Goal: Task Accomplishment & Management: Complete application form

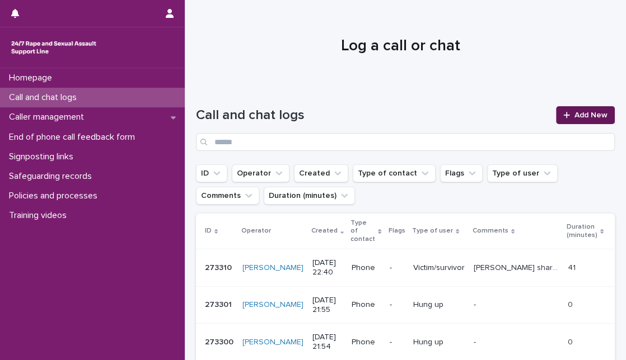
click at [563, 116] on icon at bounding box center [566, 115] width 7 height 8
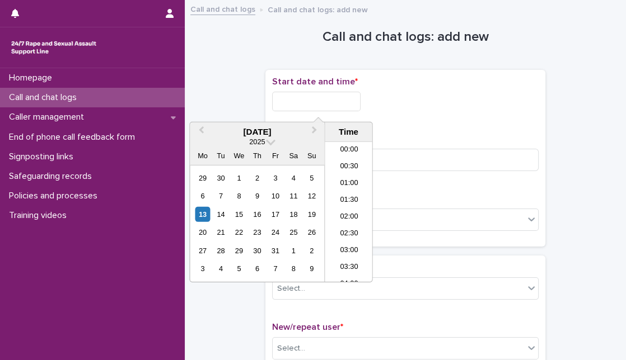
click at [349, 101] on input "text" at bounding box center [316, 102] width 88 height 20
click at [205, 215] on div "13" at bounding box center [202, 214] width 15 height 15
click at [321, 99] on input "**********" at bounding box center [316, 102] width 88 height 20
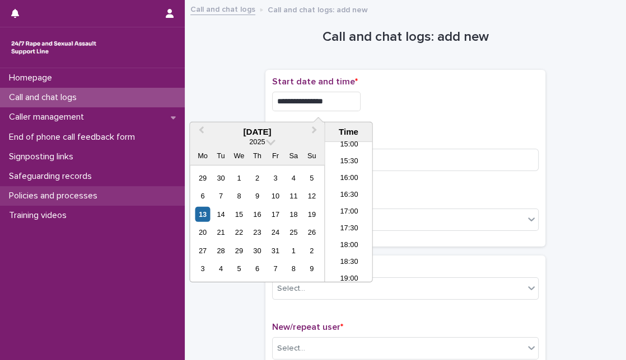
type input "**********"
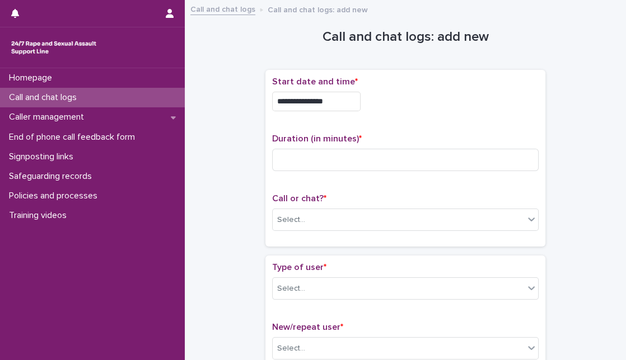
click at [401, 108] on div "**********" at bounding box center [405, 102] width 266 height 20
click at [315, 171] on div "Duration (in minutes) *" at bounding box center [405, 157] width 266 height 46
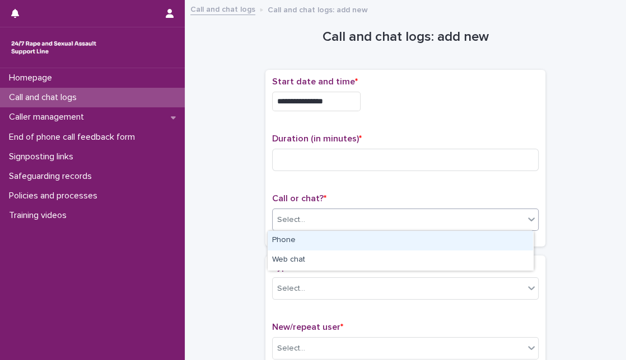
click at [323, 218] on div "Select..." at bounding box center [398, 220] width 251 height 18
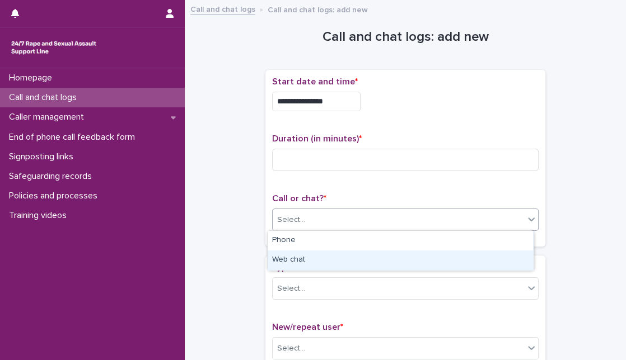
click at [306, 266] on div "Web chat" at bounding box center [400, 261] width 265 height 20
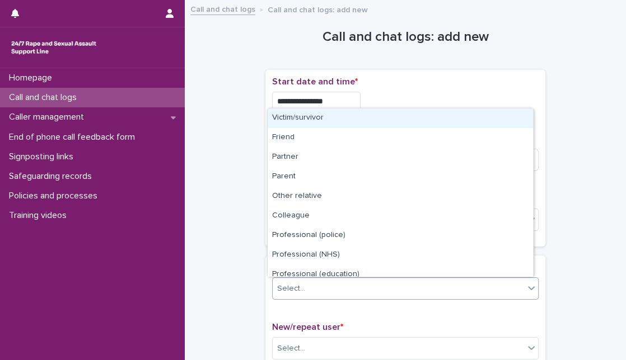
click at [308, 283] on div "Select..." at bounding box center [398, 289] width 251 height 18
click at [316, 109] on div "Victim/survivor" at bounding box center [400, 119] width 265 height 20
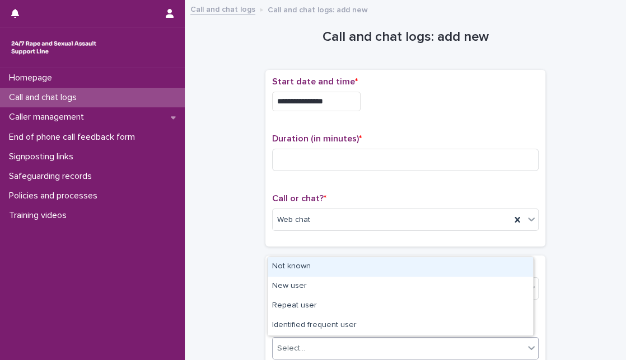
click at [297, 350] on div "Select..." at bounding box center [291, 349] width 28 height 12
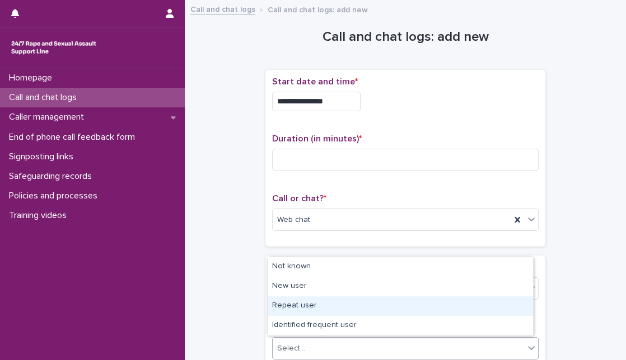
click at [301, 308] on div "Repeat user" at bounding box center [400, 307] width 265 height 20
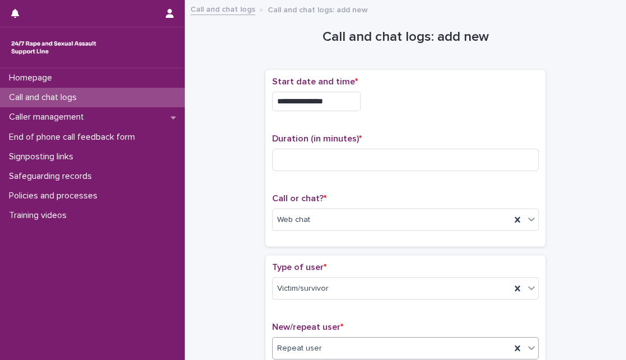
scroll to position [315, 0]
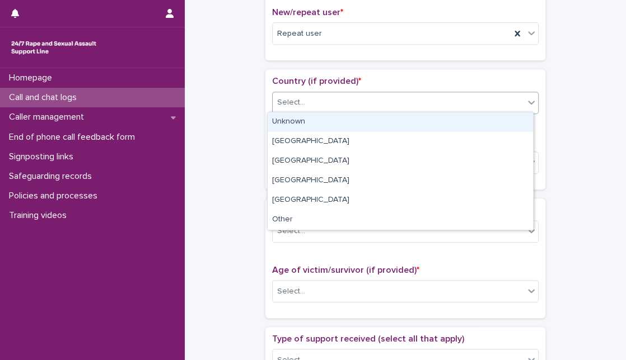
click at [365, 96] on div "Select..." at bounding box center [398, 102] width 251 height 18
click at [348, 125] on div "Unknown" at bounding box center [400, 123] width 265 height 20
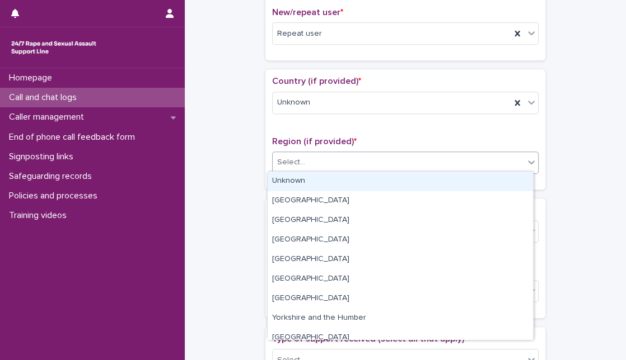
drag, startPoint x: 335, startPoint y: 168, endPoint x: 324, endPoint y: 185, distance: 20.2
click at [324, 185] on body "**********" at bounding box center [313, 180] width 626 height 360
click at [324, 185] on div "Unknown" at bounding box center [400, 182] width 265 height 20
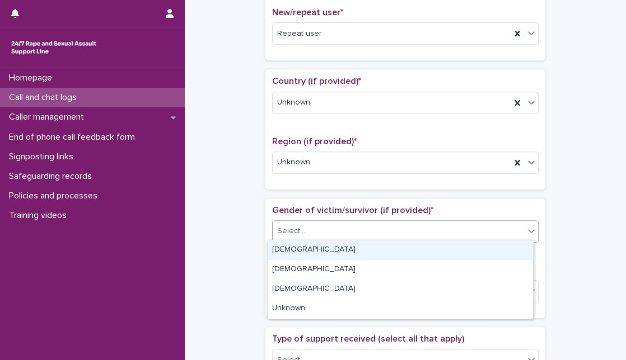
click at [336, 231] on div "Select..." at bounding box center [398, 231] width 251 height 18
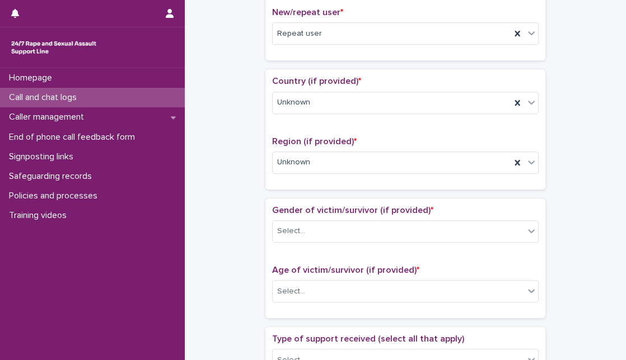
click at [299, 319] on div "Loading... Saving… Gender of victim/survivor (if provided) * Select... Age of v…" at bounding box center [405, 263] width 280 height 129
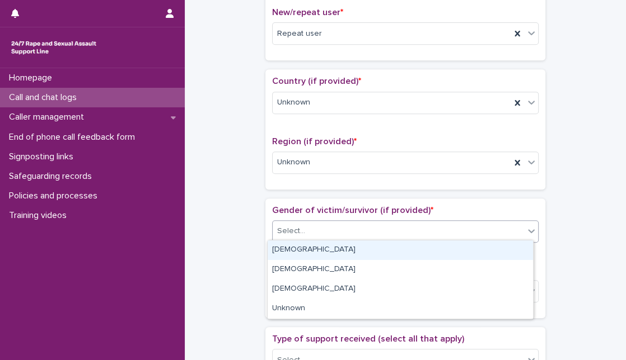
click at [344, 222] on div "Select..." at bounding box center [398, 231] width 251 height 18
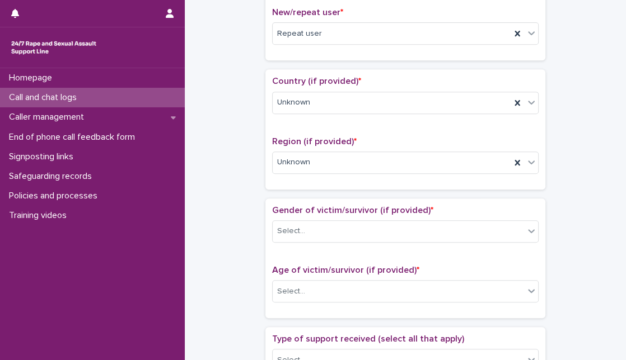
click at [293, 320] on div "Loading... Saving… Gender of victim/survivor (if provided) * Select... Age of v…" at bounding box center [405, 263] width 280 height 129
drag, startPoint x: 306, startPoint y: 215, endPoint x: 311, endPoint y: 226, distance: 11.0
click at [311, 226] on div "Gender of victim/survivor (if provided) * Select..." at bounding box center [405, 228] width 266 height 46
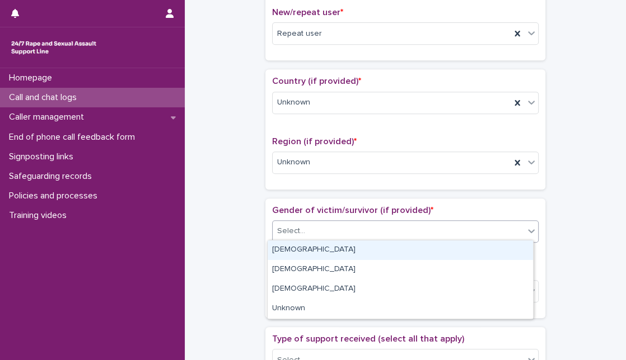
click at [311, 226] on div "Select..." at bounding box center [398, 231] width 251 height 18
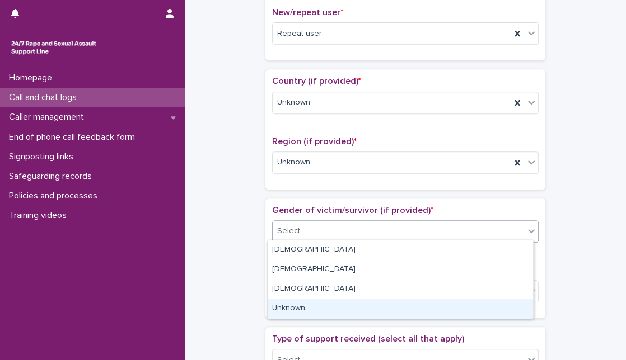
click at [289, 307] on div "Unknown" at bounding box center [400, 309] width 265 height 20
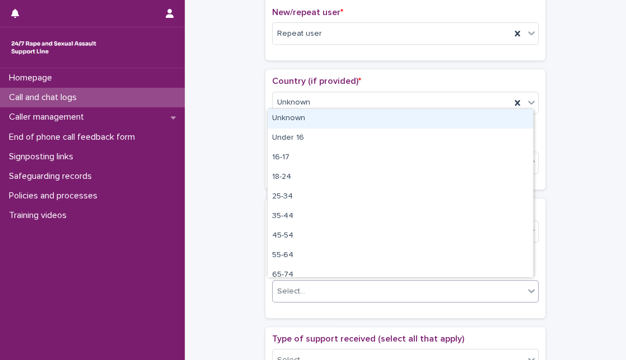
click at [306, 295] on div at bounding box center [306, 292] width 1 height 14
click at [319, 110] on div "Unknown" at bounding box center [400, 119] width 265 height 20
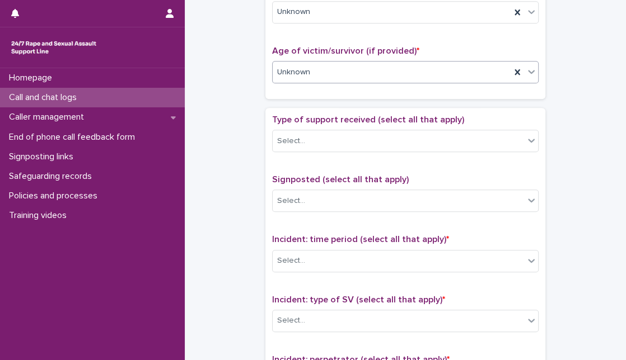
scroll to position [539, 0]
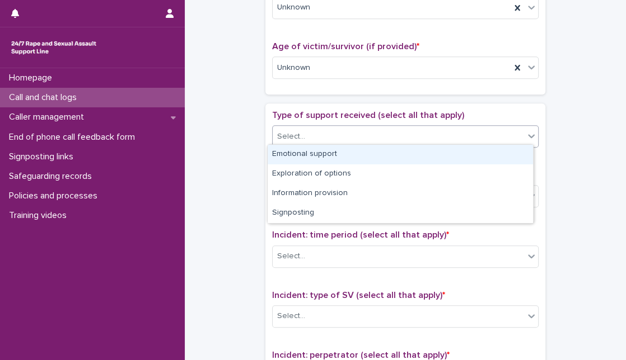
drag, startPoint x: 619, startPoint y: 350, endPoint x: 373, endPoint y: 135, distance: 326.8
click at [373, 135] on div "Select..." at bounding box center [398, 137] width 251 height 18
click at [371, 157] on div "Emotional support" at bounding box center [400, 155] width 265 height 20
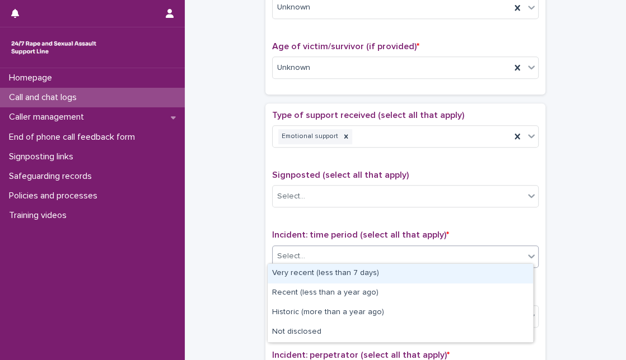
click at [350, 255] on div "Select..." at bounding box center [398, 256] width 251 height 18
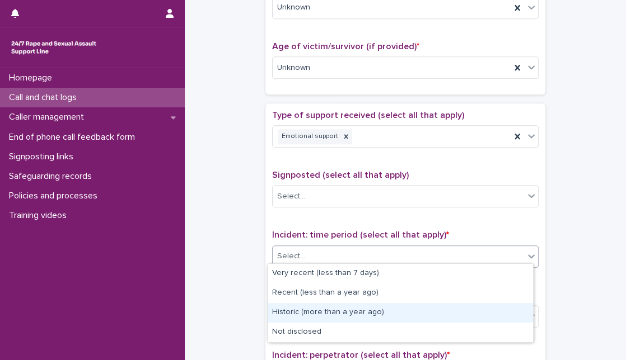
click at [325, 315] on div "Historic (more than a year ago)" at bounding box center [400, 313] width 265 height 20
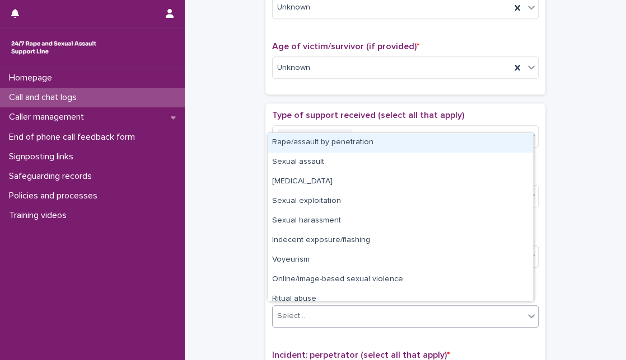
click at [325, 315] on div "Select..." at bounding box center [398, 316] width 251 height 18
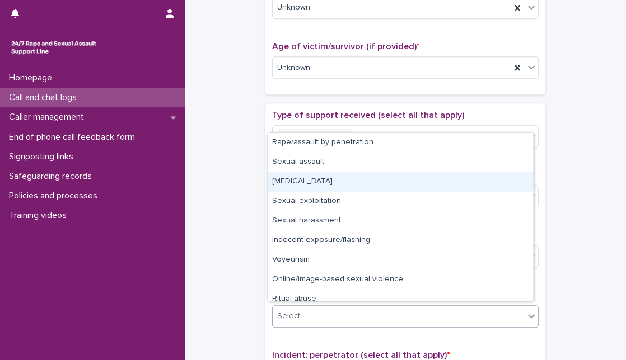
click at [353, 184] on div "[MEDICAL_DATA]" at bounding box center [400, 182] width 265 height 20
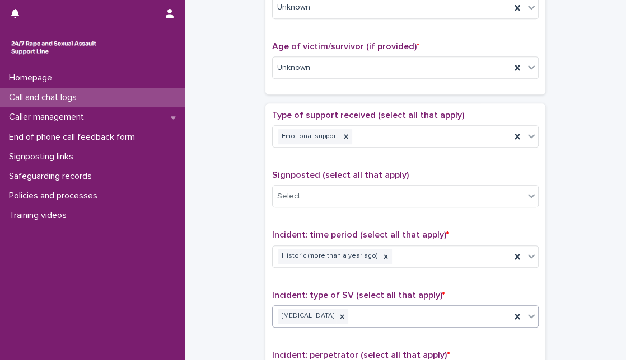
scroll to position [855, 0]
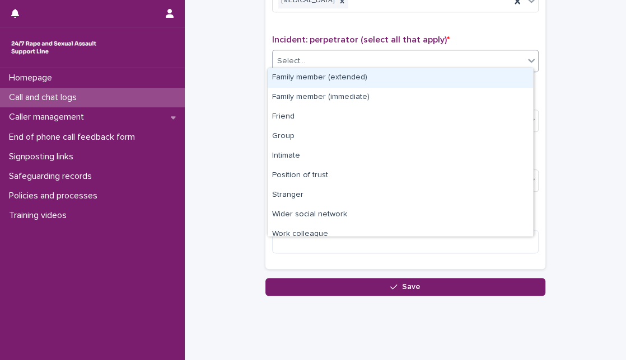
click at [474, 52] on div "Select..." at bounding box center [398, 61] width 251 height 18
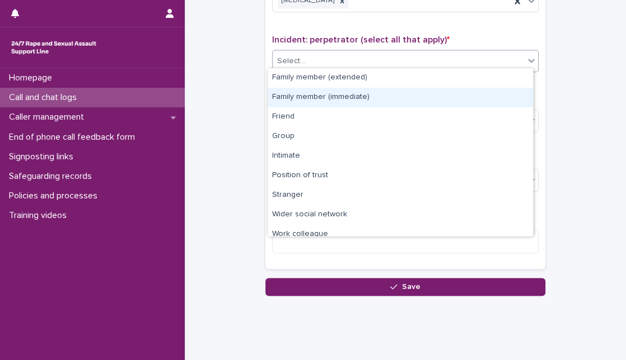
click at [438, 92] on div "Family member (immediate)" at bounding box center [400, 98] width 265 height 20
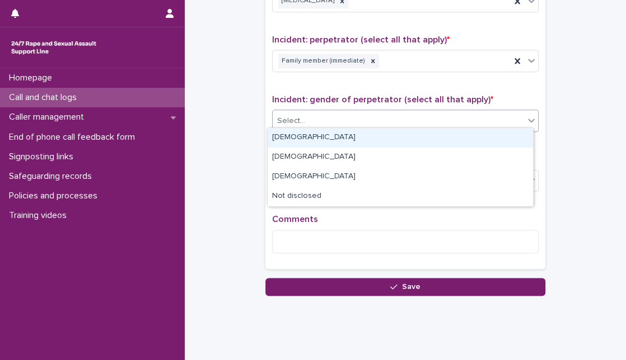
click at [414, 121] on div "Select..." at bounding box center [398, 121] width 251 height 18
click at [404, 139] on div "[DEMOGRAPHIC_DATA]" at bounding box center [400, 138] width 265 height 20
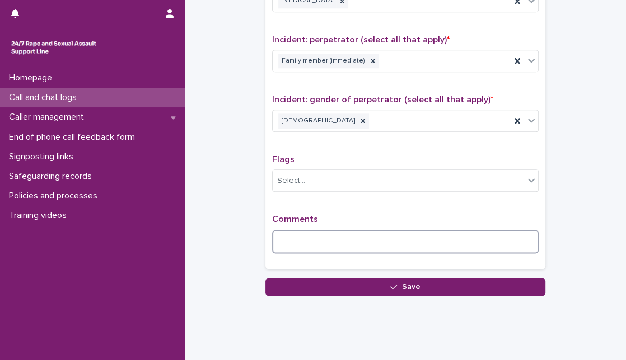
click at [296, 241] on textarea at bounding box center [405, 242] width 266 height 24
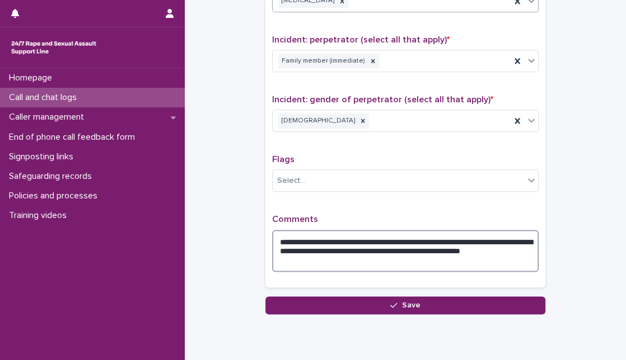
type textarea "**********"
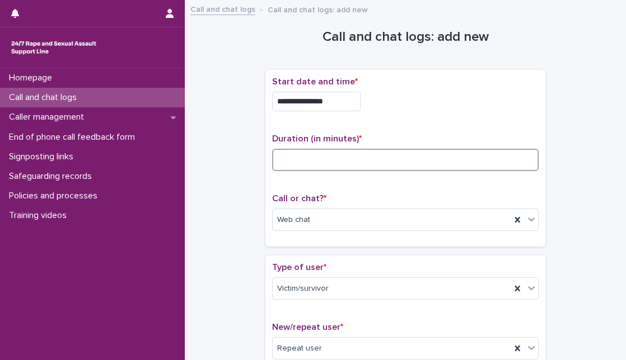
click at [364, 161] on input at bounding box center [405, 160] width 266 height 22
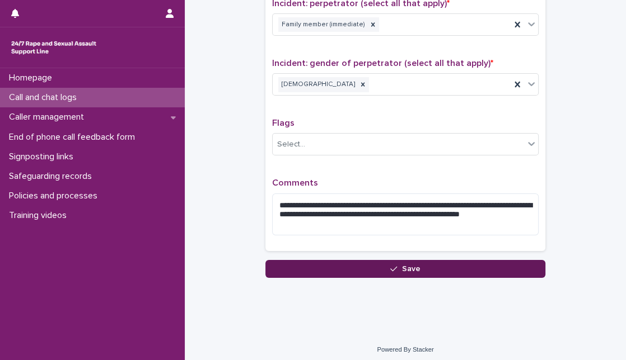
type input "**"
click at [429, 266] on button "Save" at bounding box center [405, 269] width 280 height 18
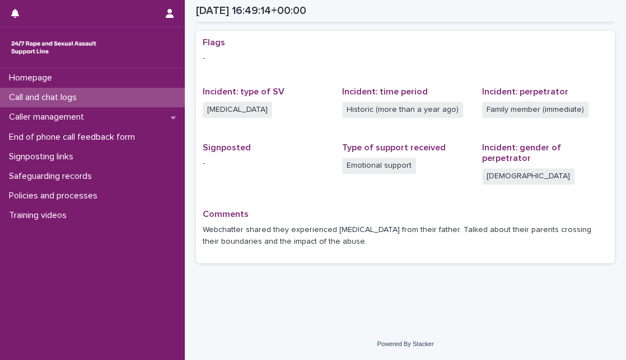
scroll to position [212, 0]
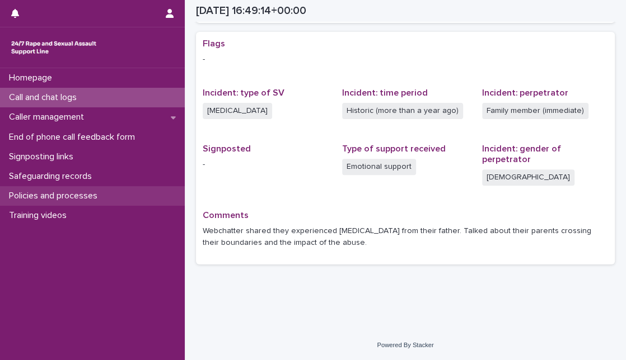
click at [110, 190] on div "Policies and processes" at bounding box center [92, 196] width 185 height 20
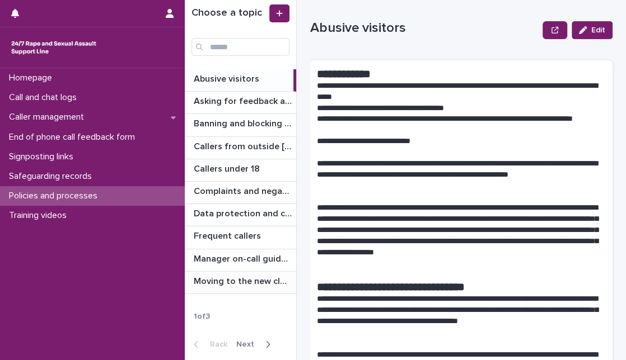
click at [249, 285] on div "Moving to the new cloud contact centre Moving to the new cloud contact centre" at bounding box center [240, 283] width 111 height 22
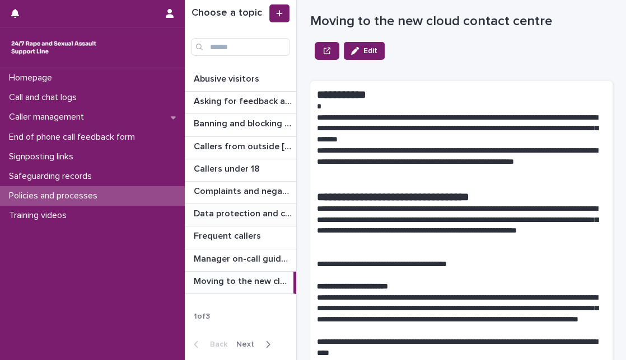
click at [237, 213] on p "Data protection and confidentiality guidance" at bounding box center [244, 213] width 100 height 13
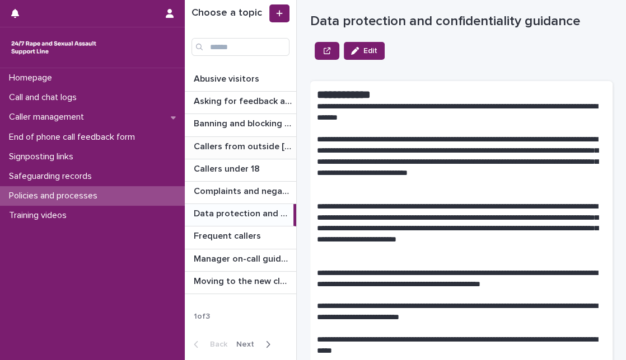
click at [252, 157] on div "Callers from outside [GEOGRAPHIC_DATA] Callers from outside [GEOGRAPHIC_DATA]" at bounding box center [240, 148] width 111 height 22
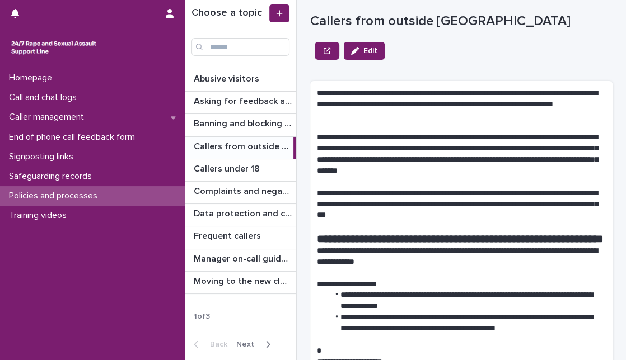
click at [413, 144] on p "**********" at bounding box center [456, 154] width 279 height 45
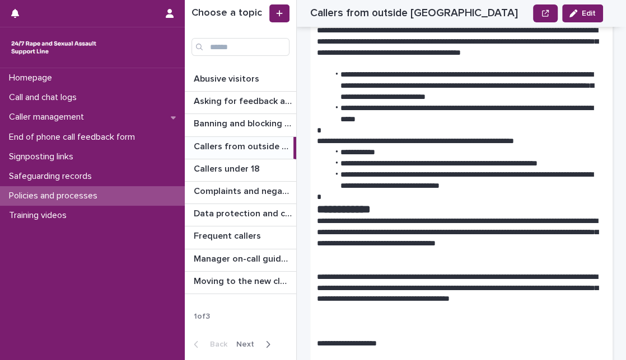
scroll to position [587, 0]
